Goal: Go to known website: Go to known website

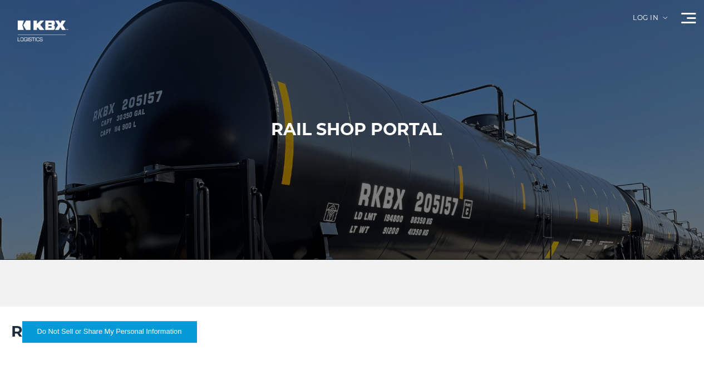
click at [633, 25] on div "Log in" at bounding box center [650, 21] width 34 height 15
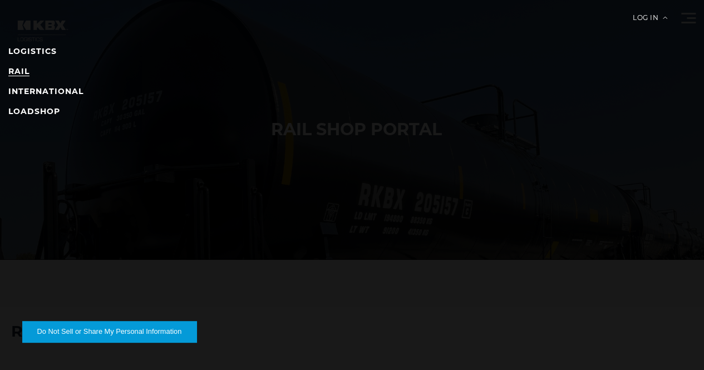
click at [29, 72] on link "RAIL" at bounding box center [18, 71] width 21 height 10
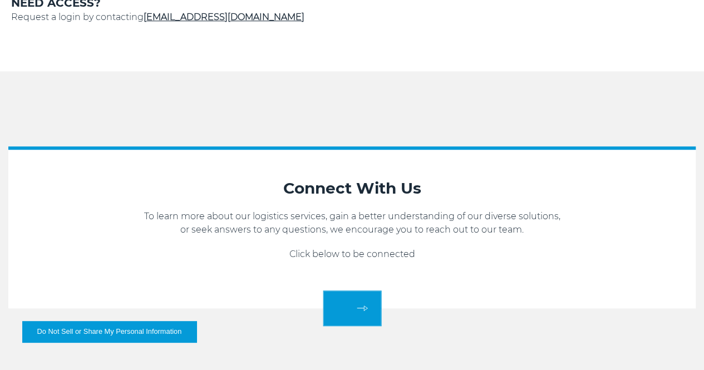
scroll to position [278, 0]
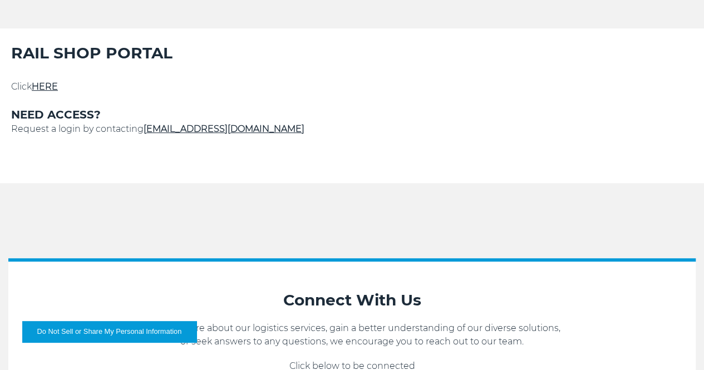
click at [58, 92] on link "HERE" at bounding box center [45, 86] width 26 height 11
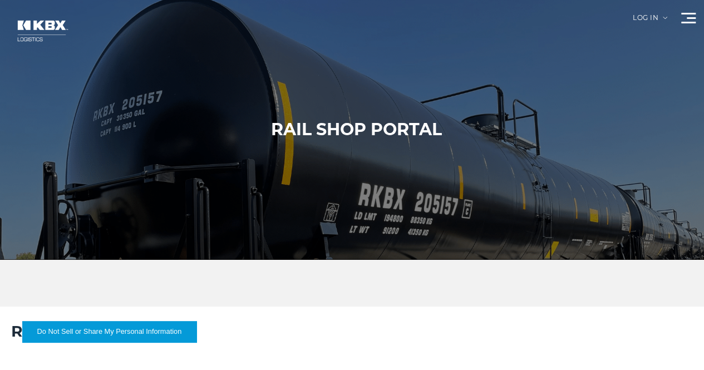
click at [633, 23] on div "Log in" at bounding box center [650, 21] width 34 height 15
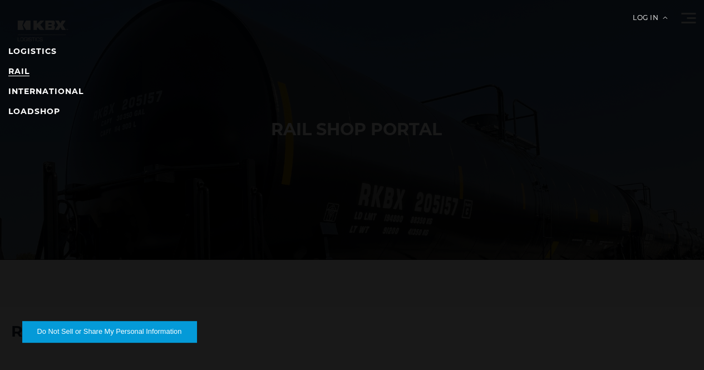
click at [29, 76] on link "RAIL" at bounding box center [18, 71] width 21 height 10
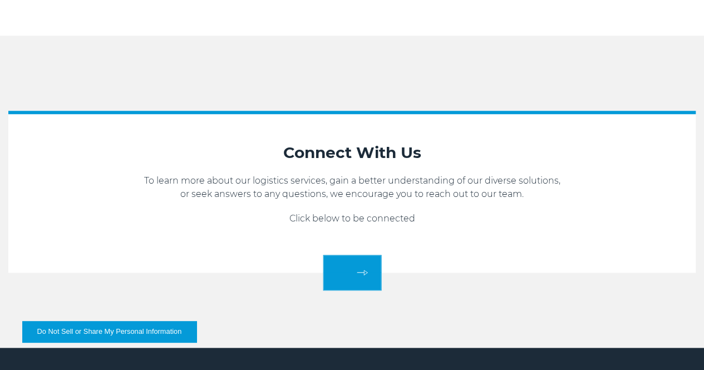
scroll to position [334, 0]
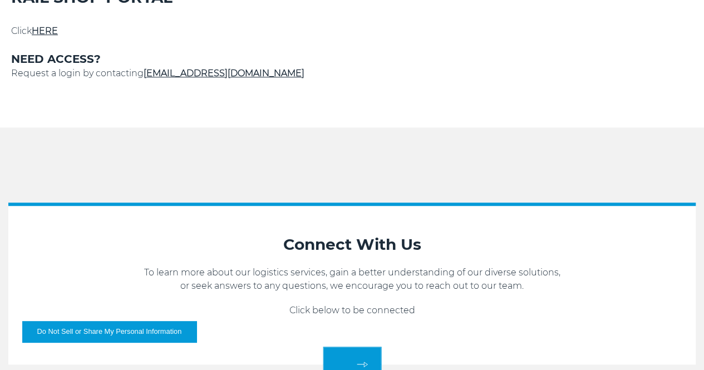
click at [58, 36] on link "HERE" at bounding box center [45, 31] width 26 height 11
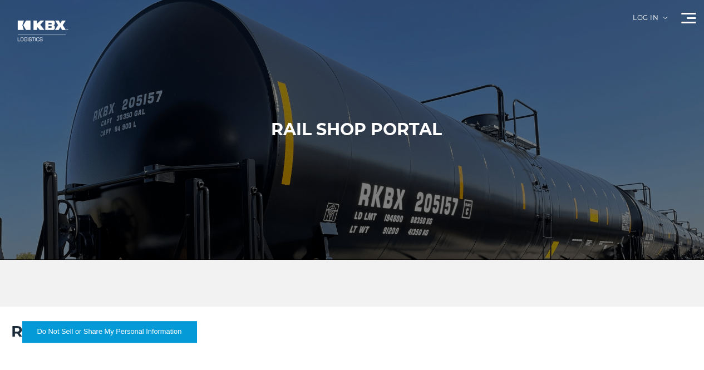
click at [633, 28] on div "Log in" at bounding box center [650, 21] width 34 height 15
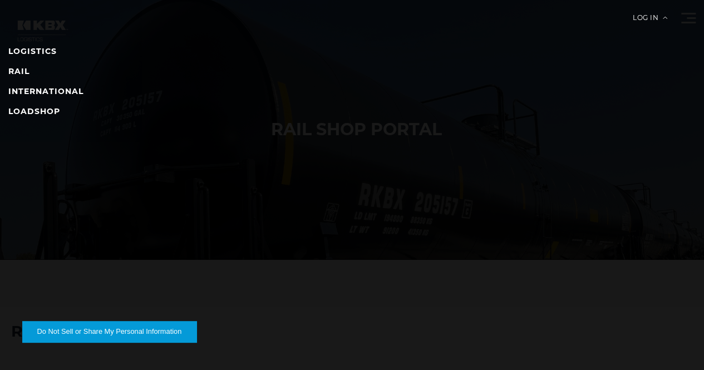
click at [45, 75] on li "RAIL" at bounding box center [351, 71] width 687 height 13
click at [29, 75] on link "RAIL" at bounding box center [18, 71] width 21 height 10
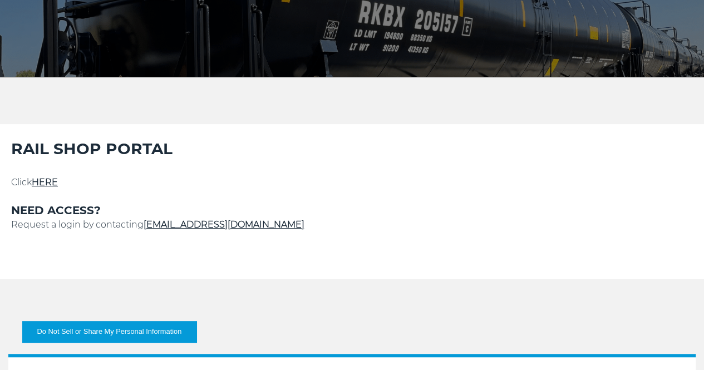
scroll to position [278, 0]
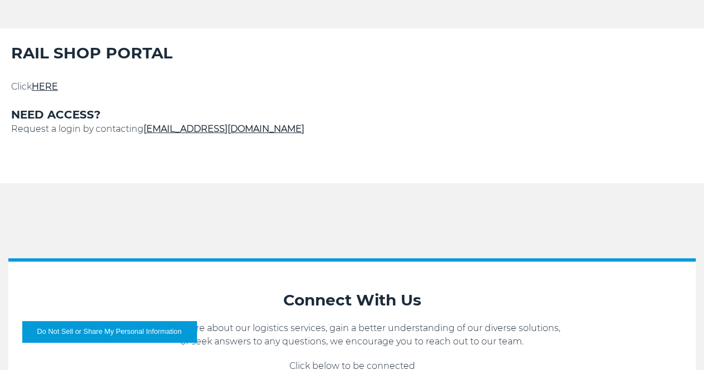
click at [58, 92] on link "HERE" at bounding box center [45, 86] width 26 height 11
